Goal: Navigation & Orientation: Go to known website

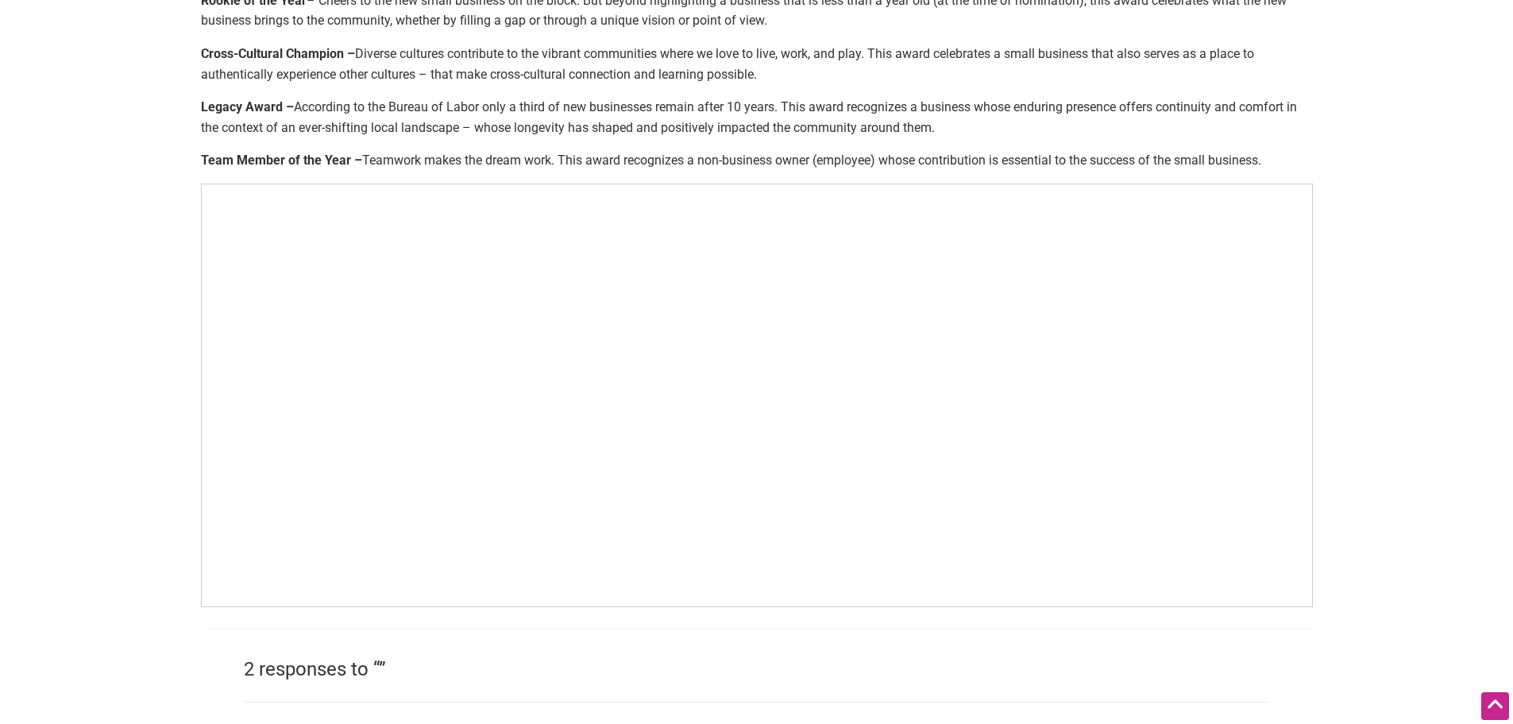
scroll to position [953, 0]
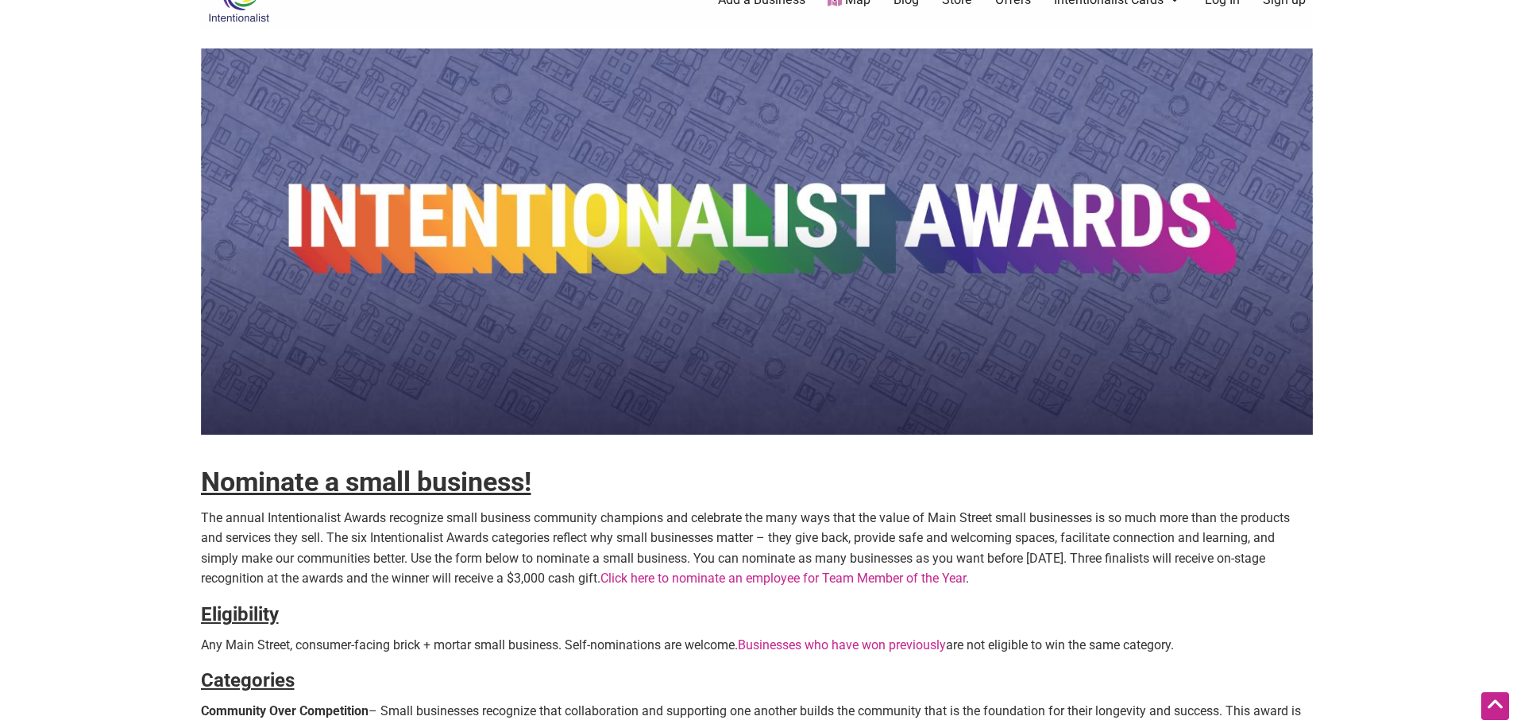
scroll to position [0, 0]
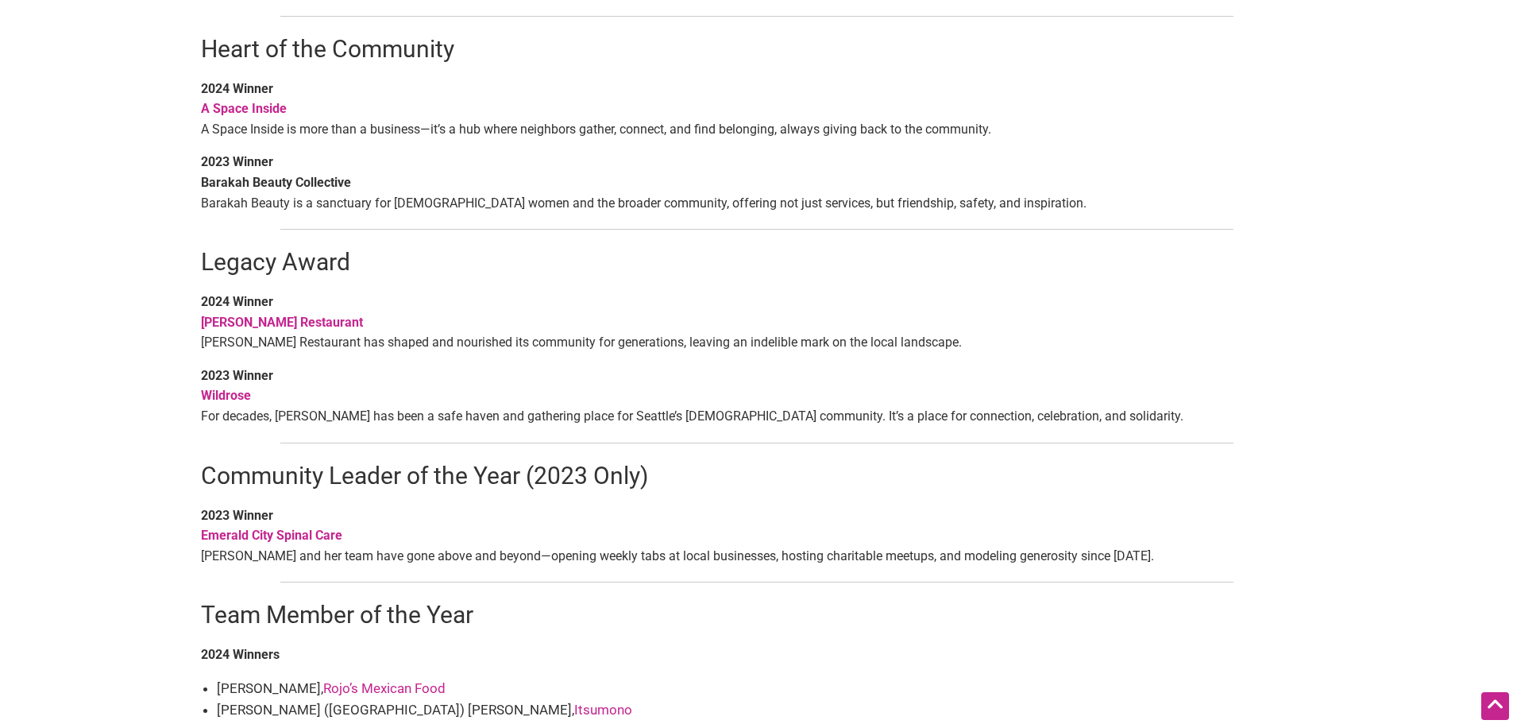
scroll to position [1033, 0]
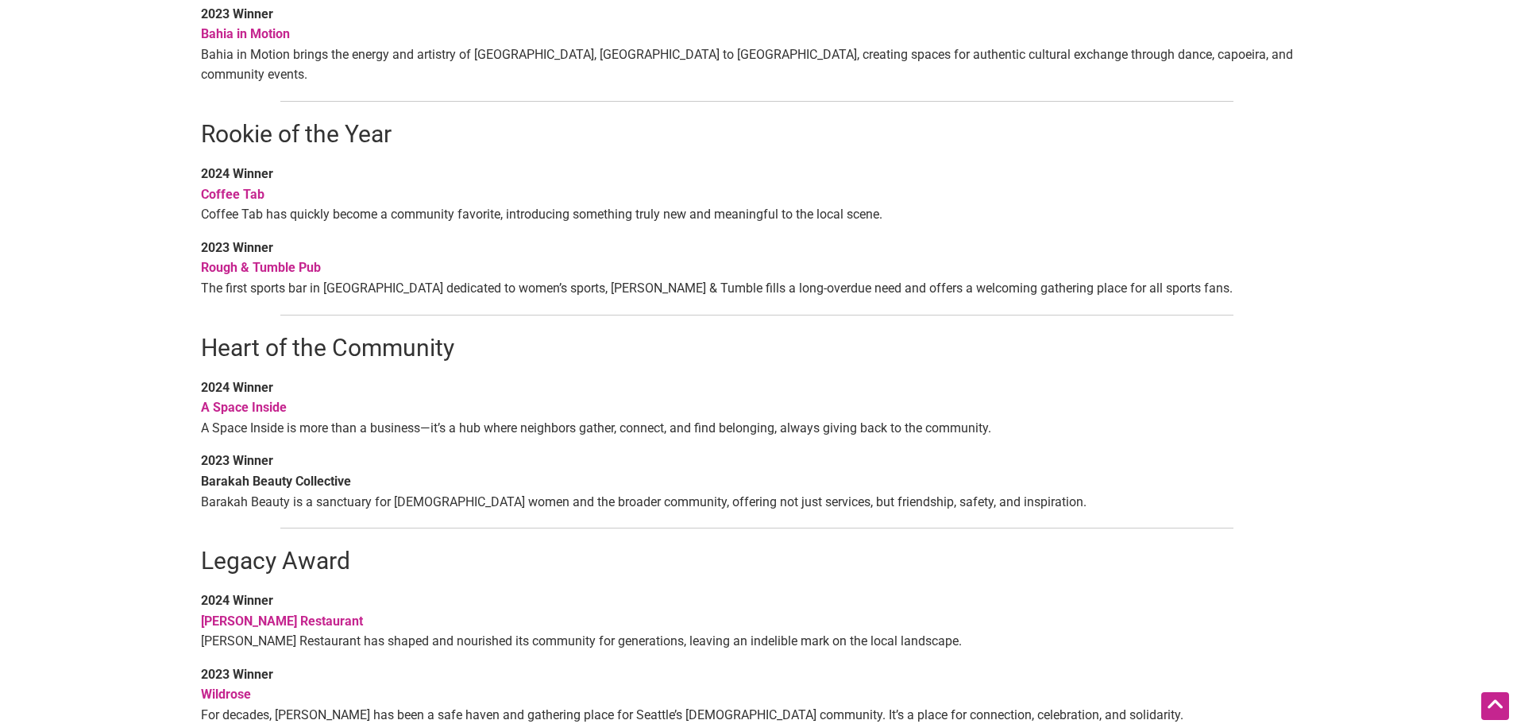
click at [253, 400] on strong "A Space Inside" at bounding box center [244, 407] width 86 height 15
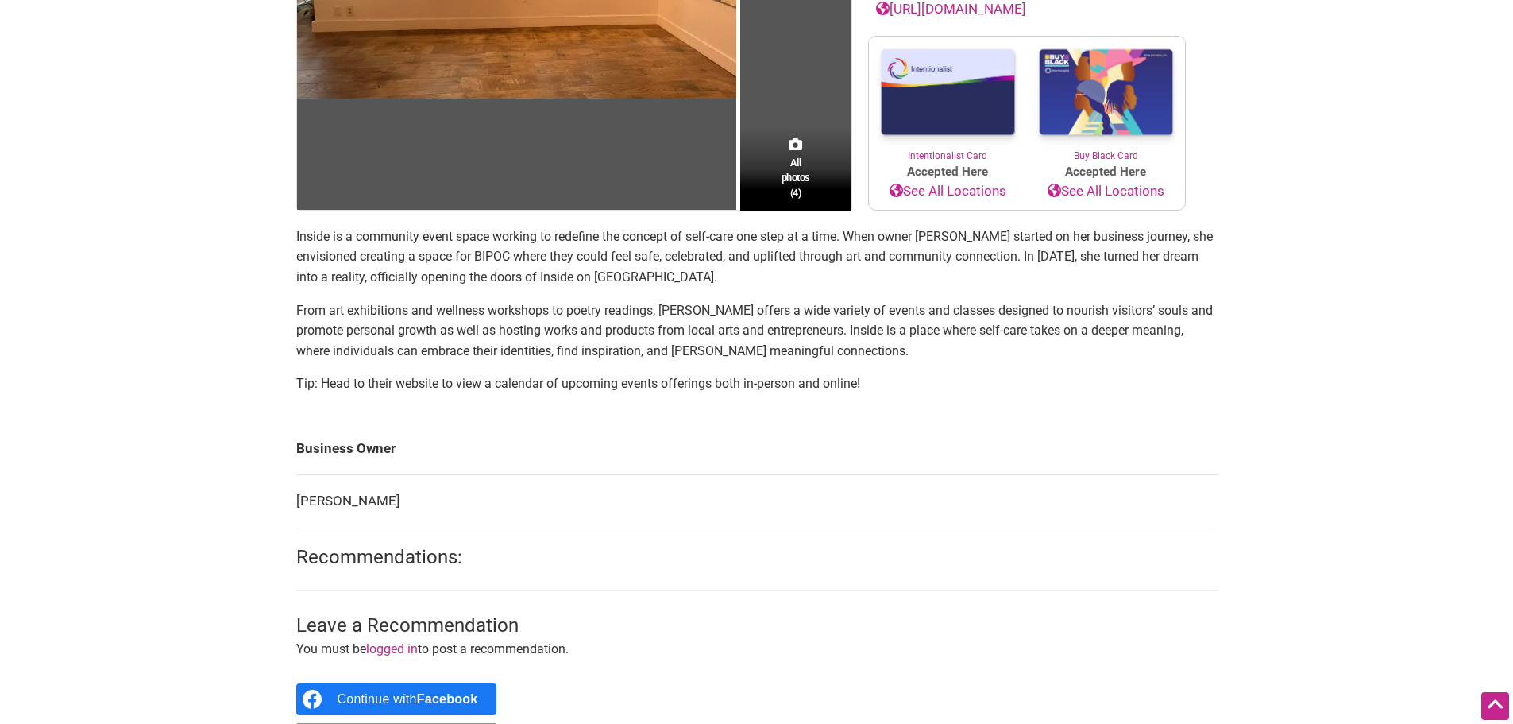
scroll to position [79, 0]
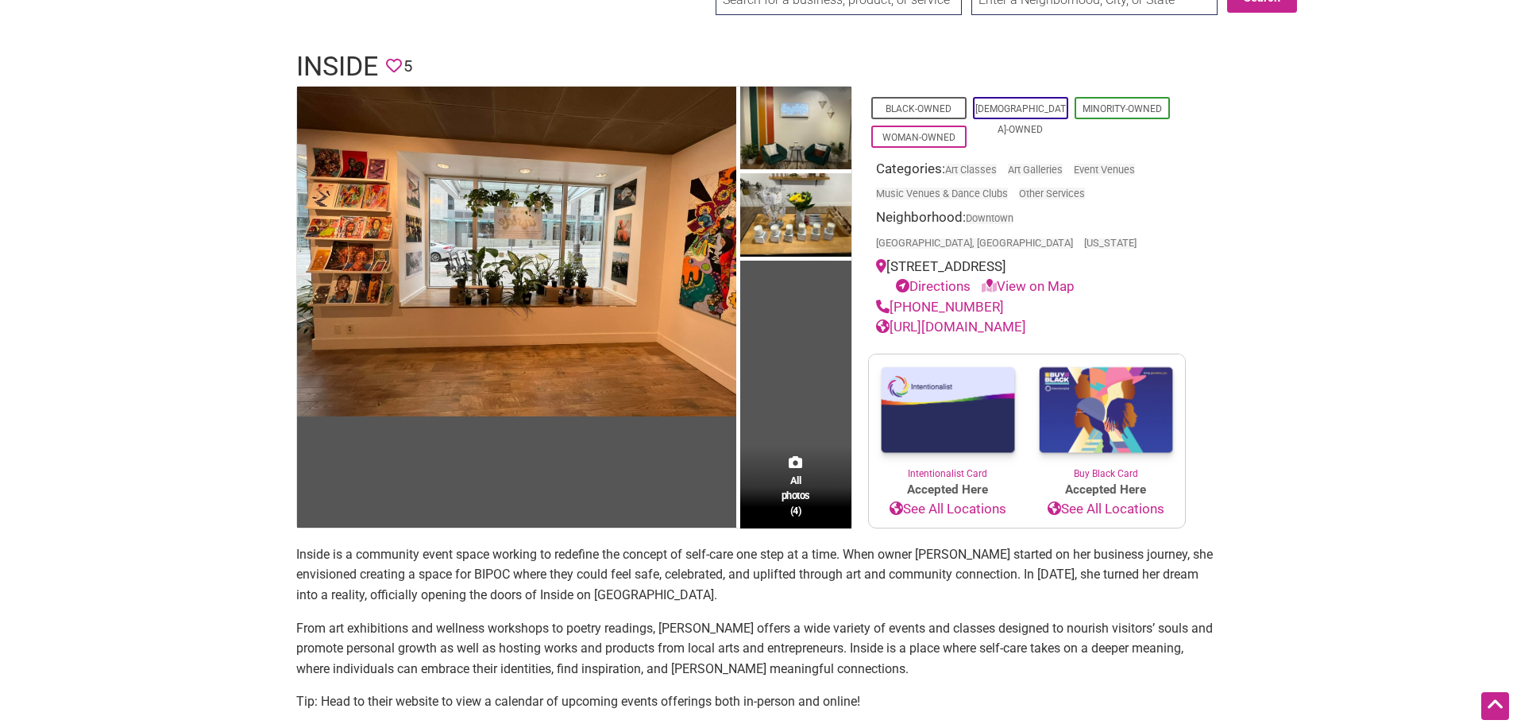
click at [1020, 319] on link "[URL][DOMAIN_NAME]" at bounding box center [951, 327] width 150 height 16
